Goal: Task Accomplishment & Management: Manage account settings

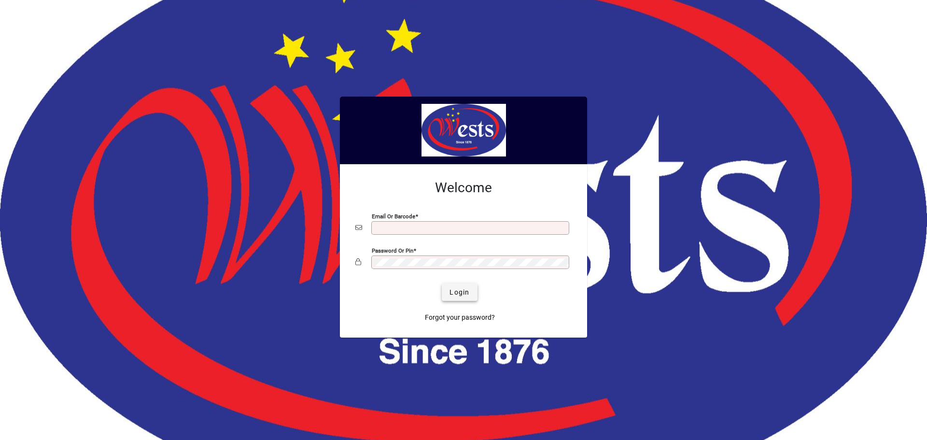
type input "**********"
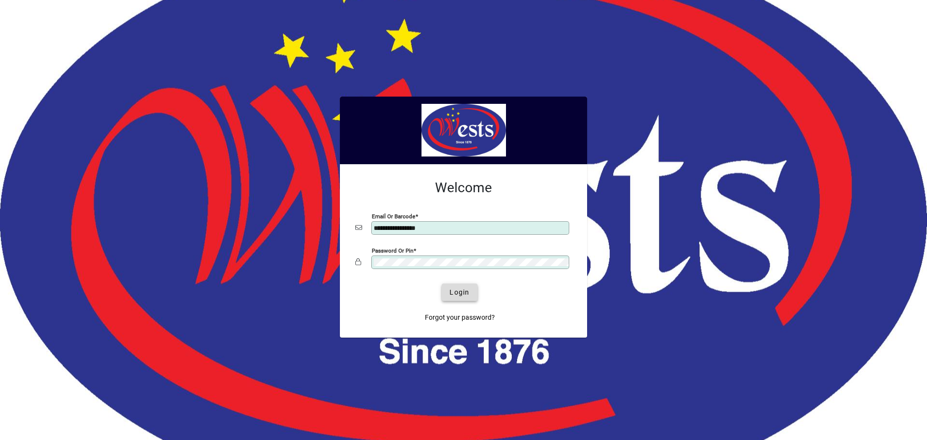
click at [454, 295] on span "Login" at bounding box center [459, 292] width 20 height 10
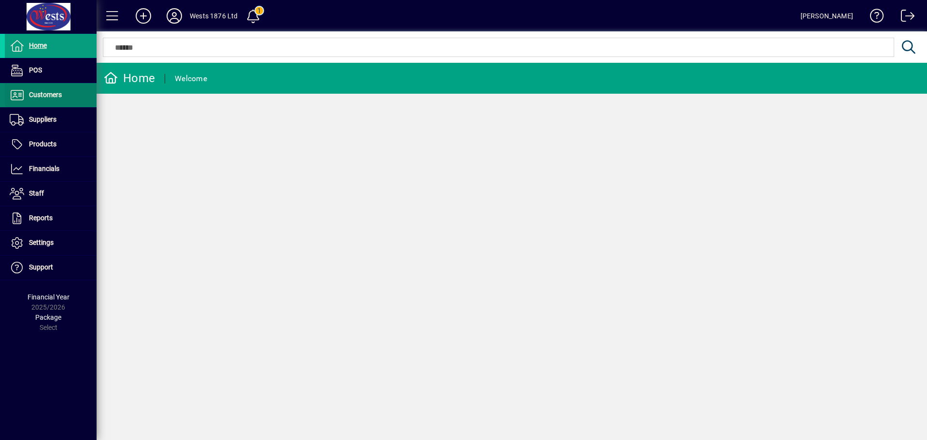
click at [41, 94] on span "Customers" at bounding box center [45, 95] width 33 height 8
